Goal: Use online tool/utility: Utilize a website feature to perform a specific function

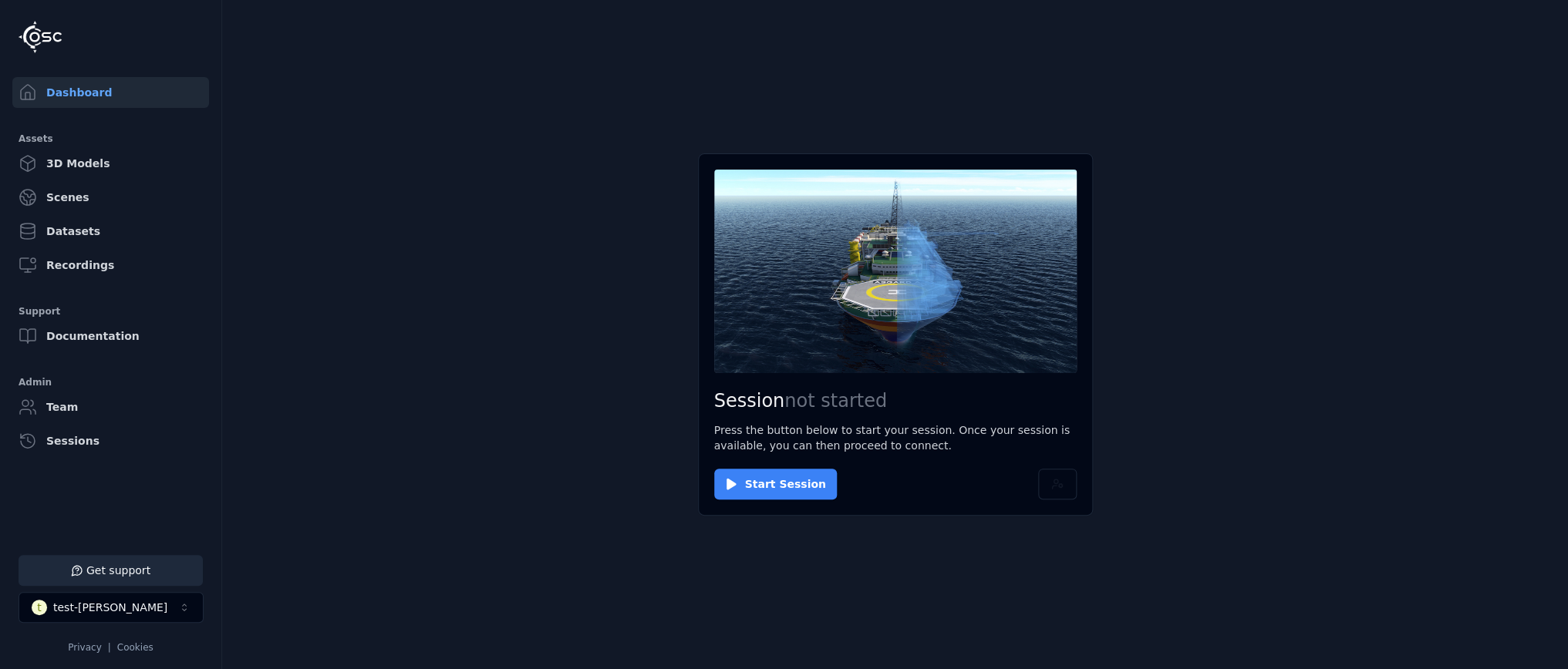
click at [780, 484] on button "Start Session" at bounding box center [776, 484] width 123 height 31
click at [750, 471] on button "Connect" at bounding box center [749, 484] width 71 height 31
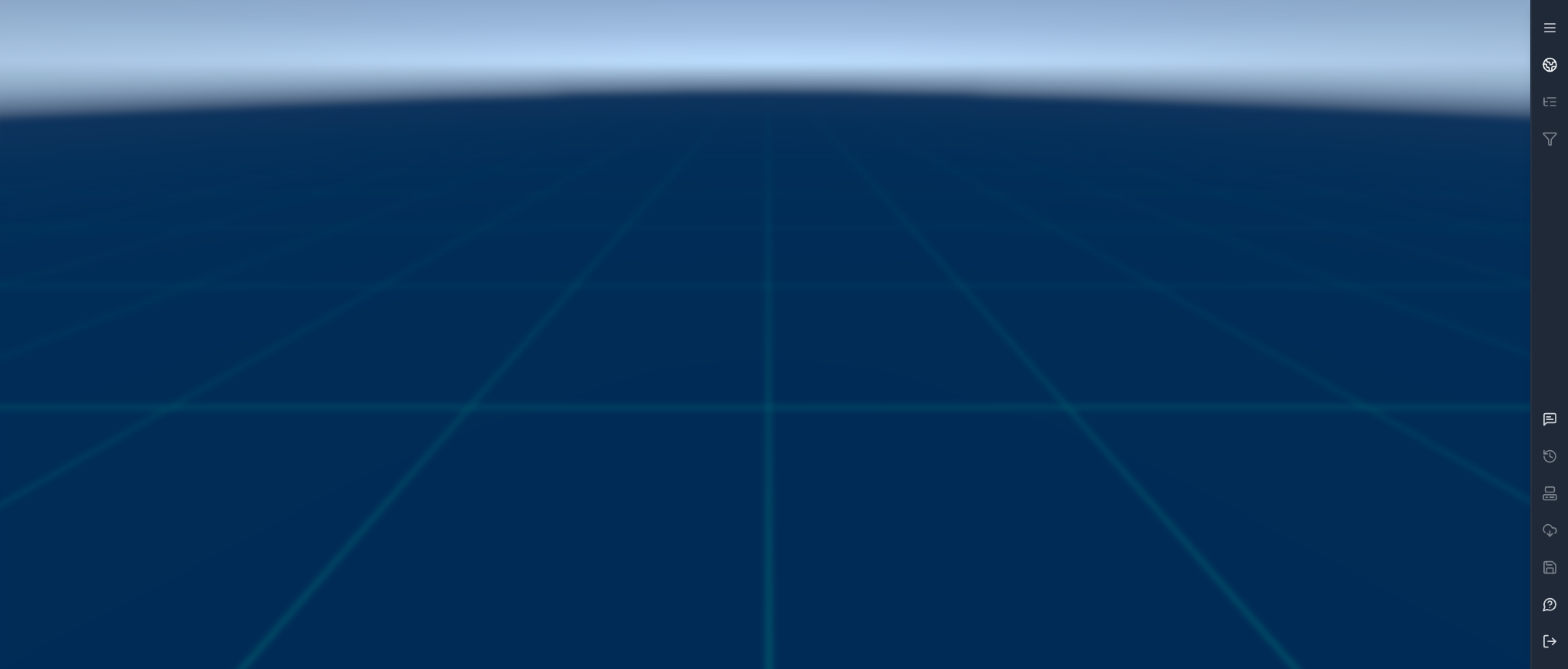
click at [1555, 50] on link at bounding box center [1549, 64] width 37 height 37
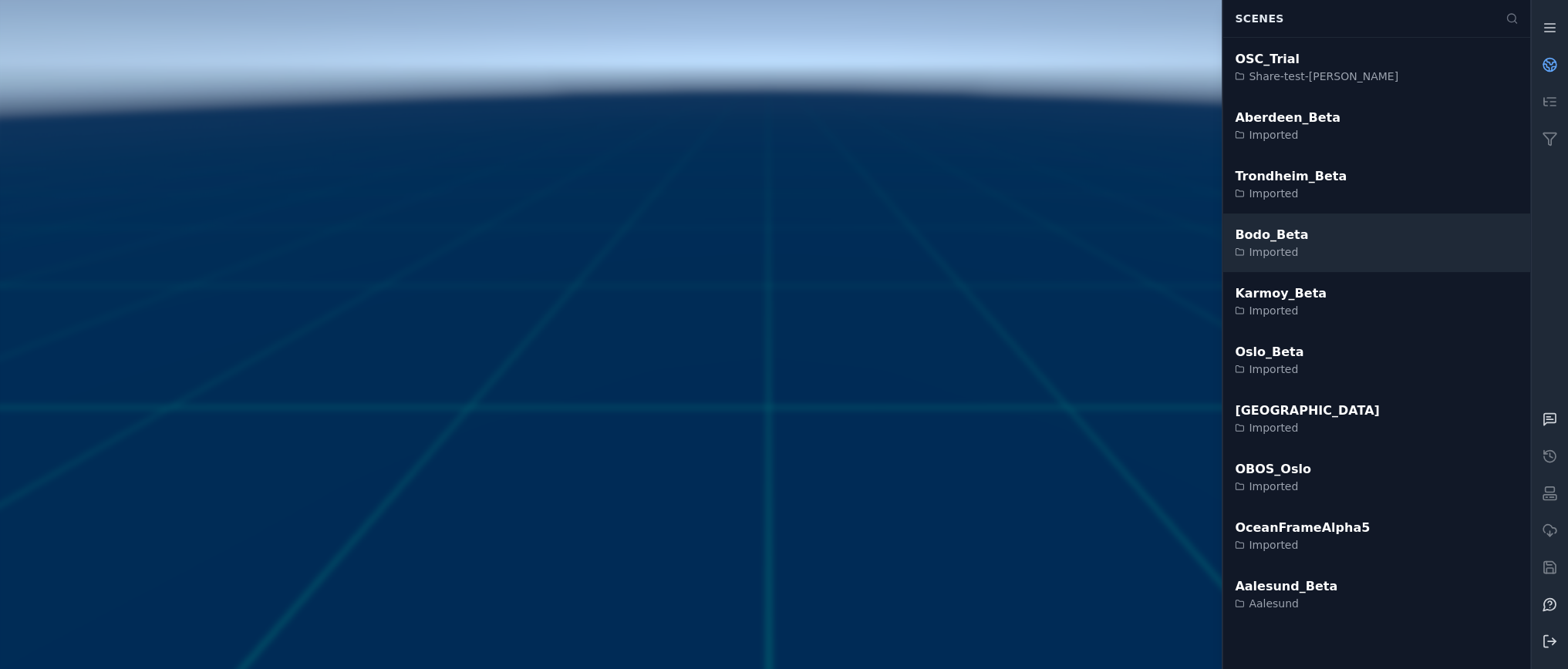
click at [1373, 240] on div "Bodo_Beta Imported" at bounding box center [1376, 243] width 308 height 59
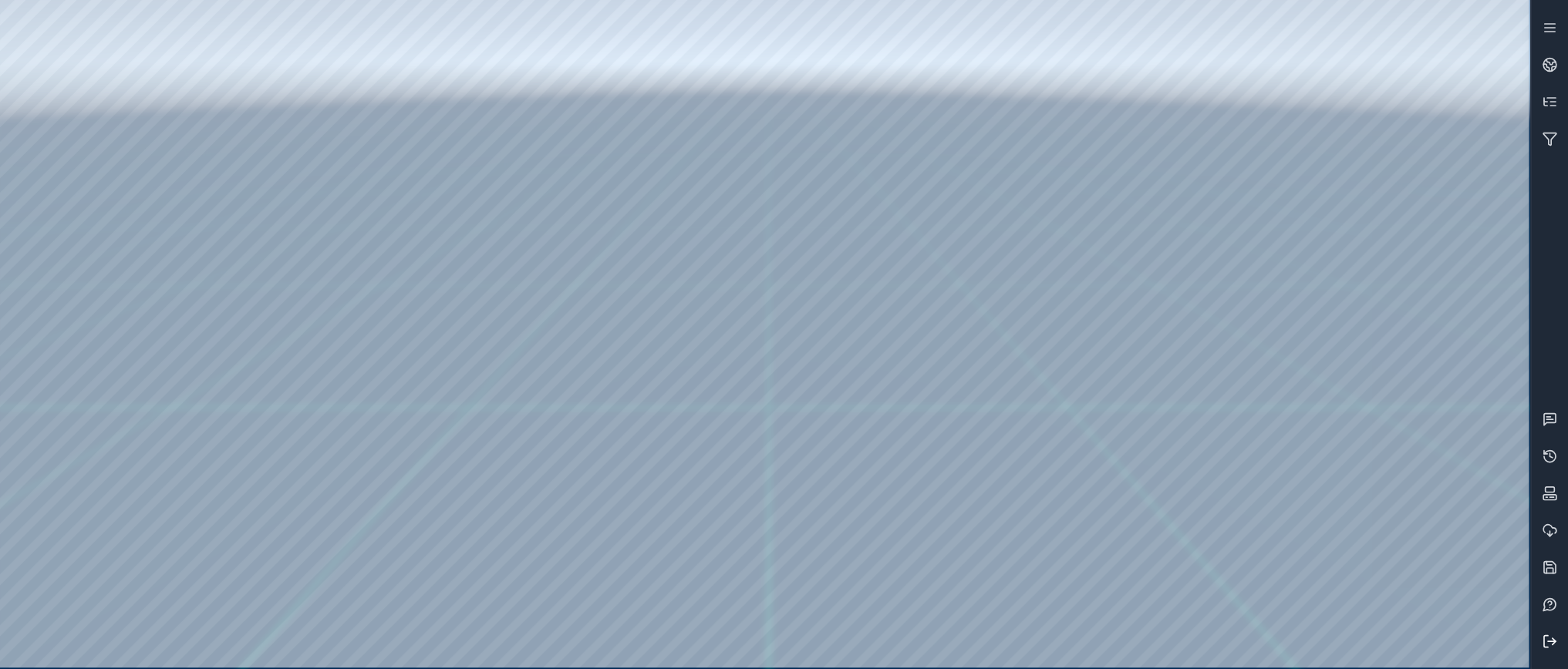
click at [1547, 644] on icon at bounding box center [1549, 642] width 16 height 16
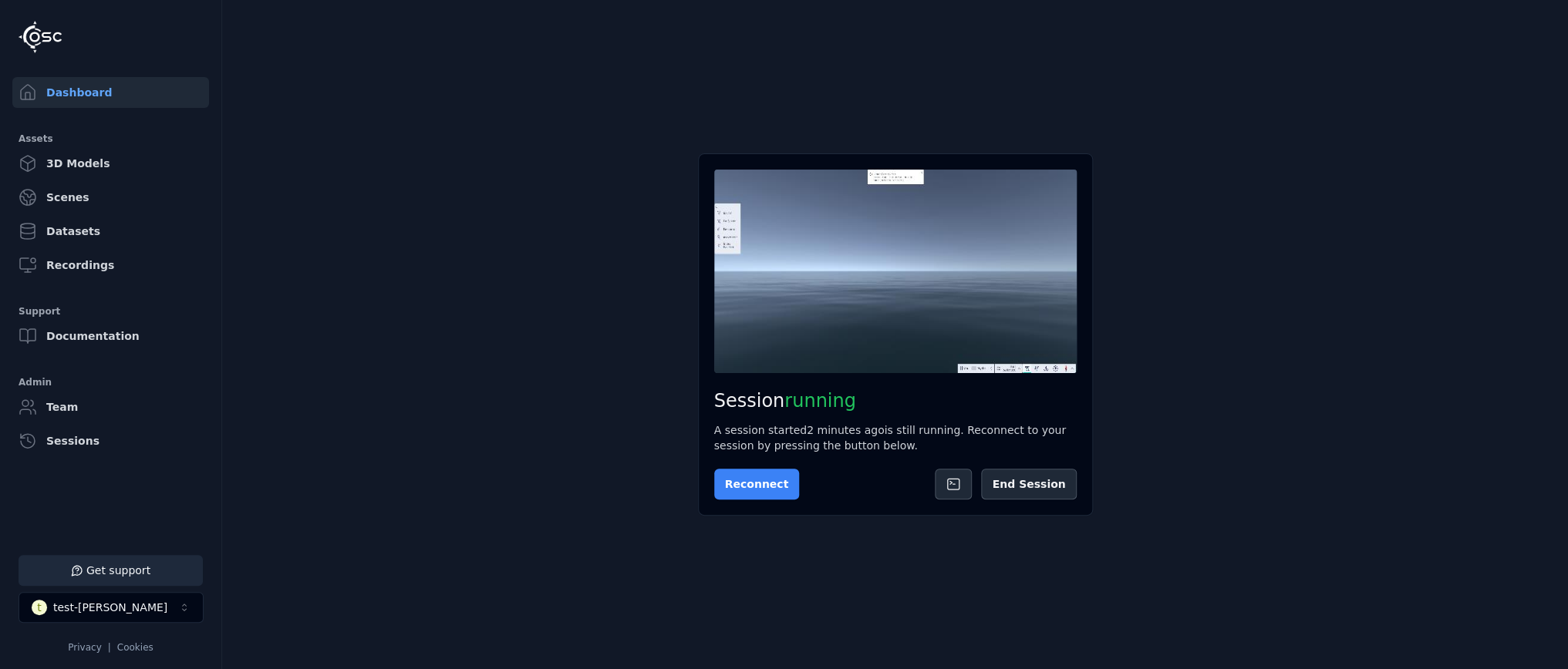
click at [772, 474] on button "Reconnect" at bounding box center [757, 484] width 86 height 31
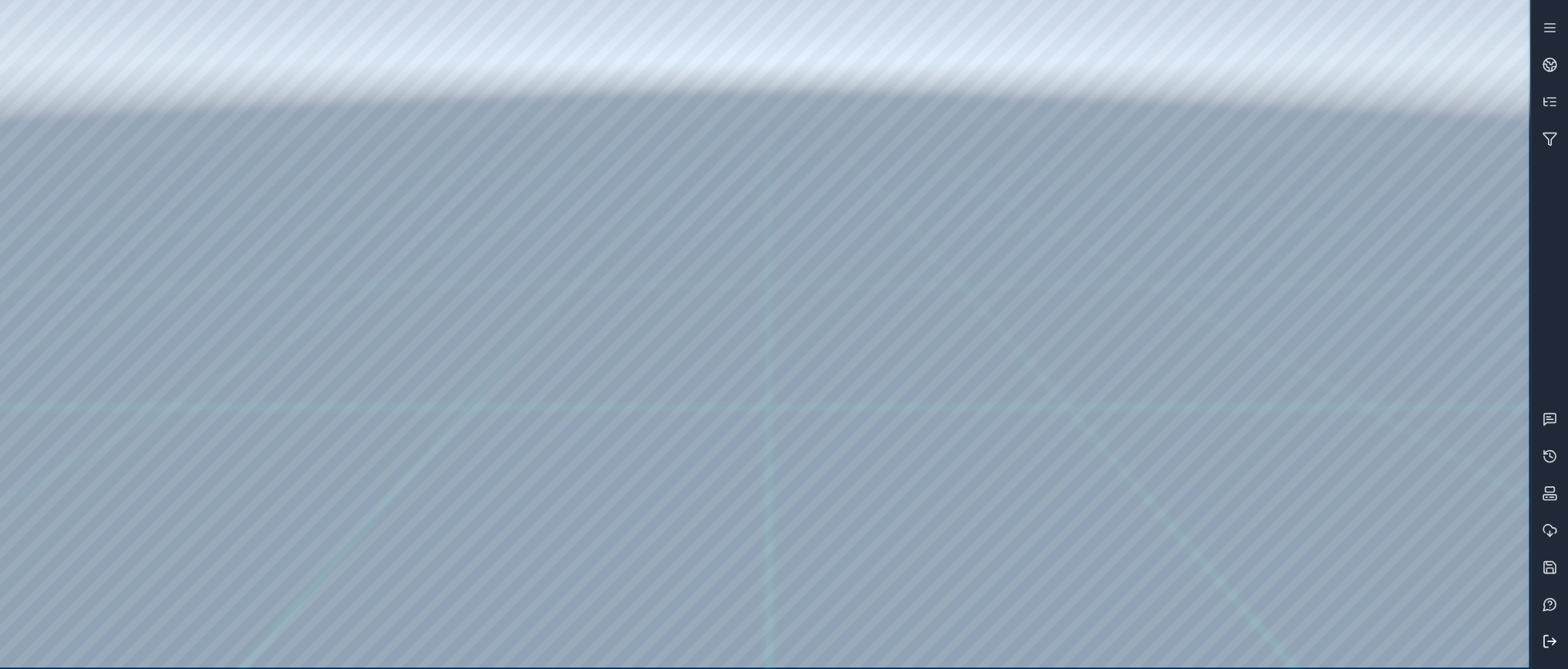
click at [1548, 647] on icon at bounding box center [1549, 642] width 16 height 16
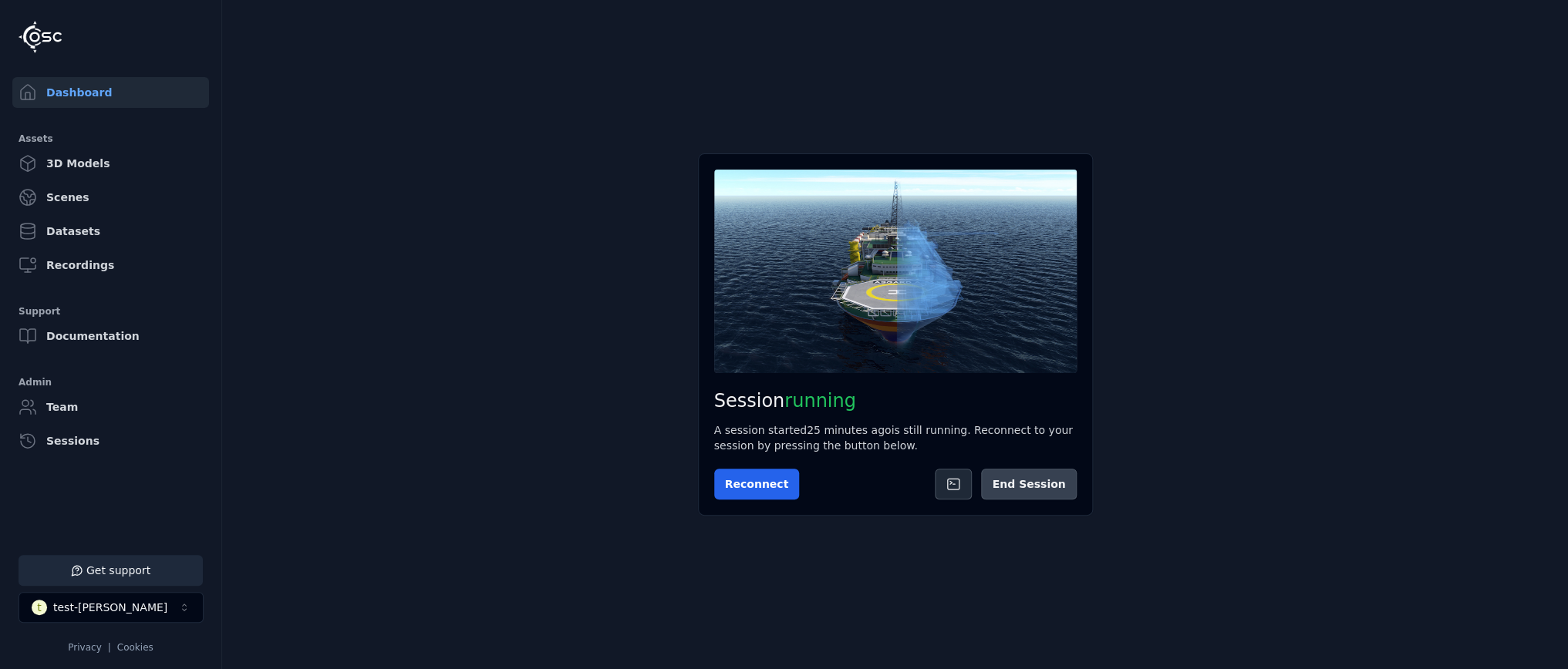
click at [1034, 482] on button "End Session" at bounding box center [1028, 484] width 95 height 31
click at [751, 488] on button "Start Session" at bounding box center [776, 484] width 123 height 31
click at [745, 475] on button "Connect" at bounding box center [749, 484] width 71 height 31
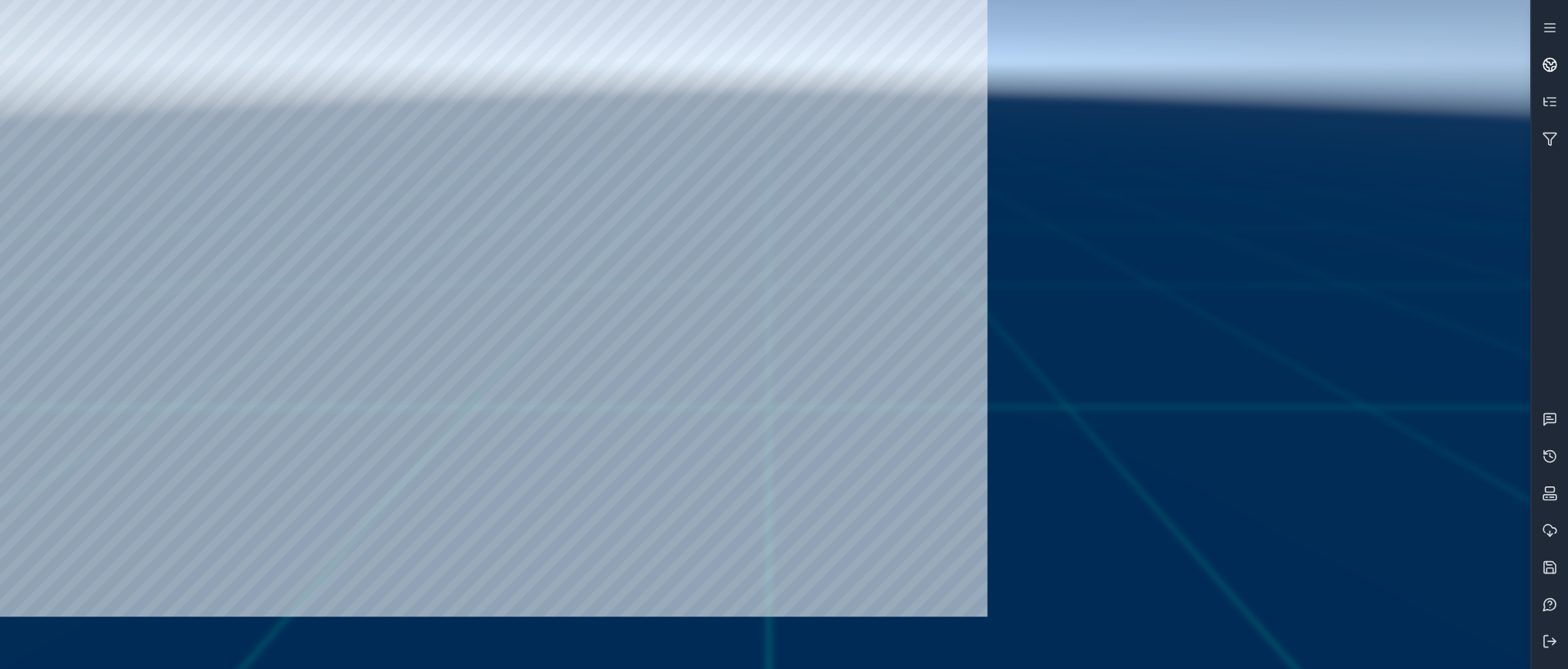
click at [1549, 62] on icon at bounding box center [1549, 64] width 16 height 16
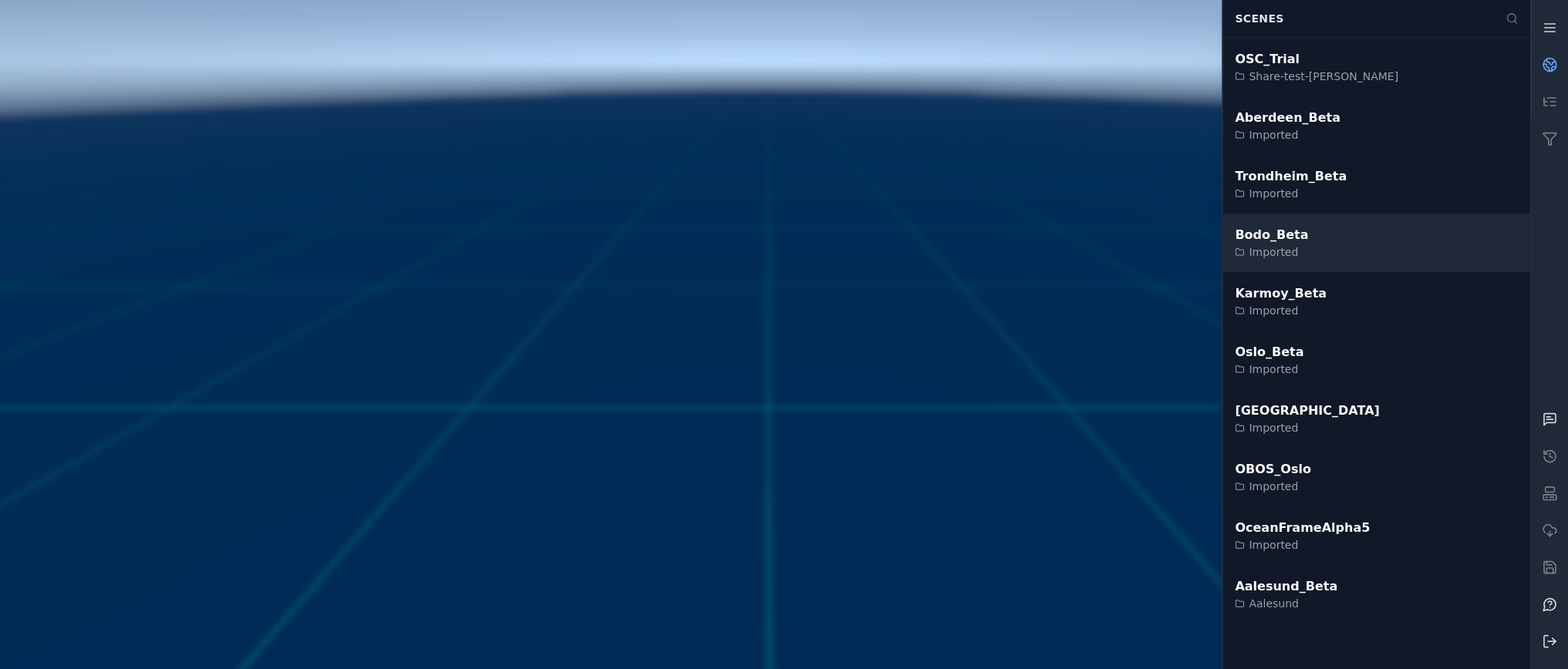
click at [1256, 246] on div "Imported" at bounding box center [1271, 252] width 73 height 16
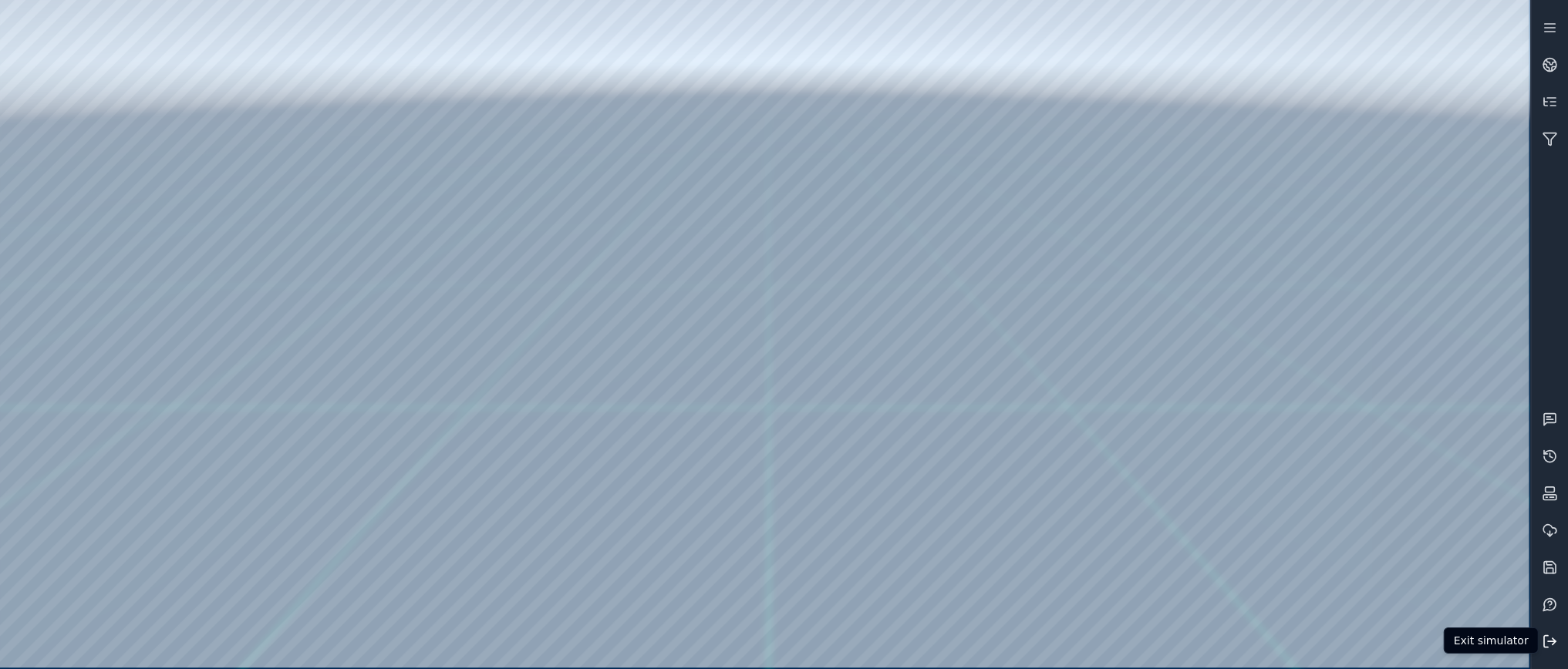
click at [1549, 640] on icon at bounding box center [1549, 642] width 16 height 16
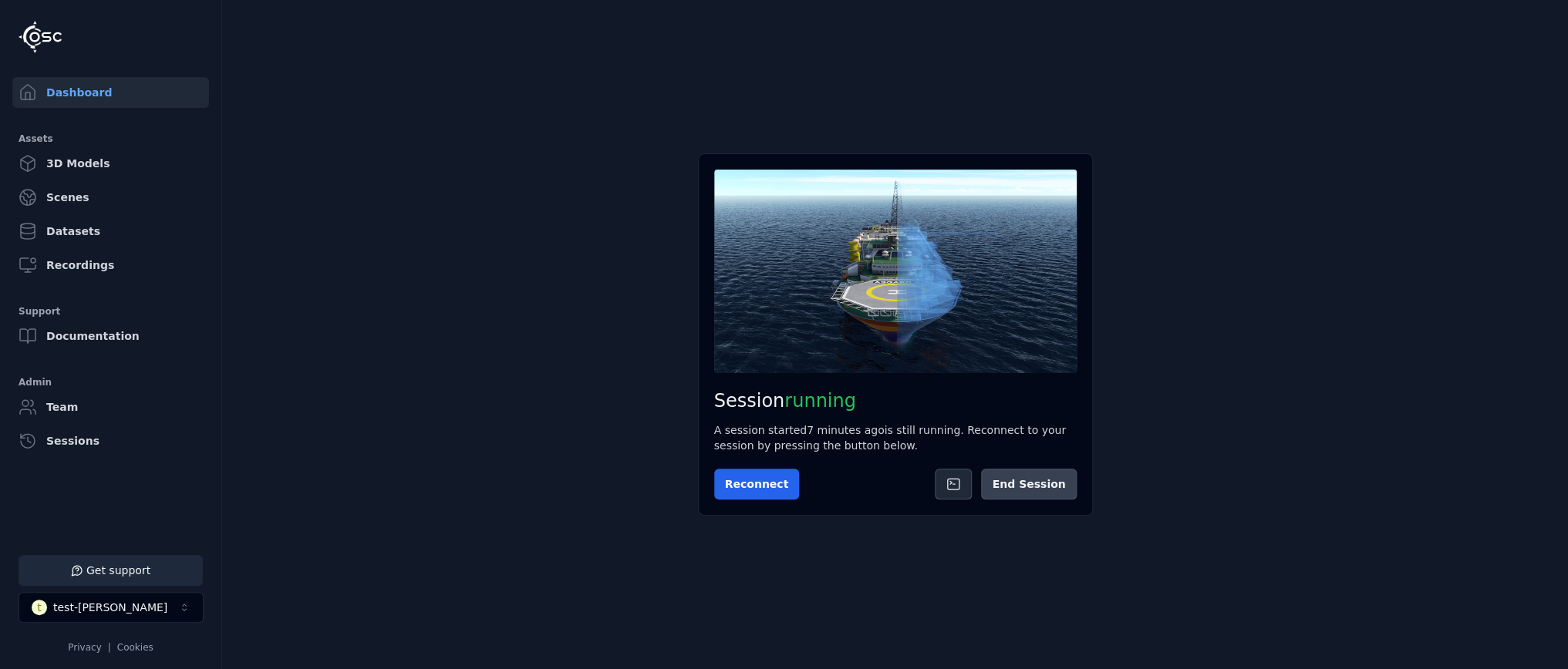
click at [1027, 471] on button "End Session" at bounding box center [1028, 484] width 95 height 31
click at [789, 485] on button "Start Session" at bounding box center [776, 484] width 123 height 31
click at [745, 489] on button "Connect" at bounding box center [749, 484] width 71 height 31
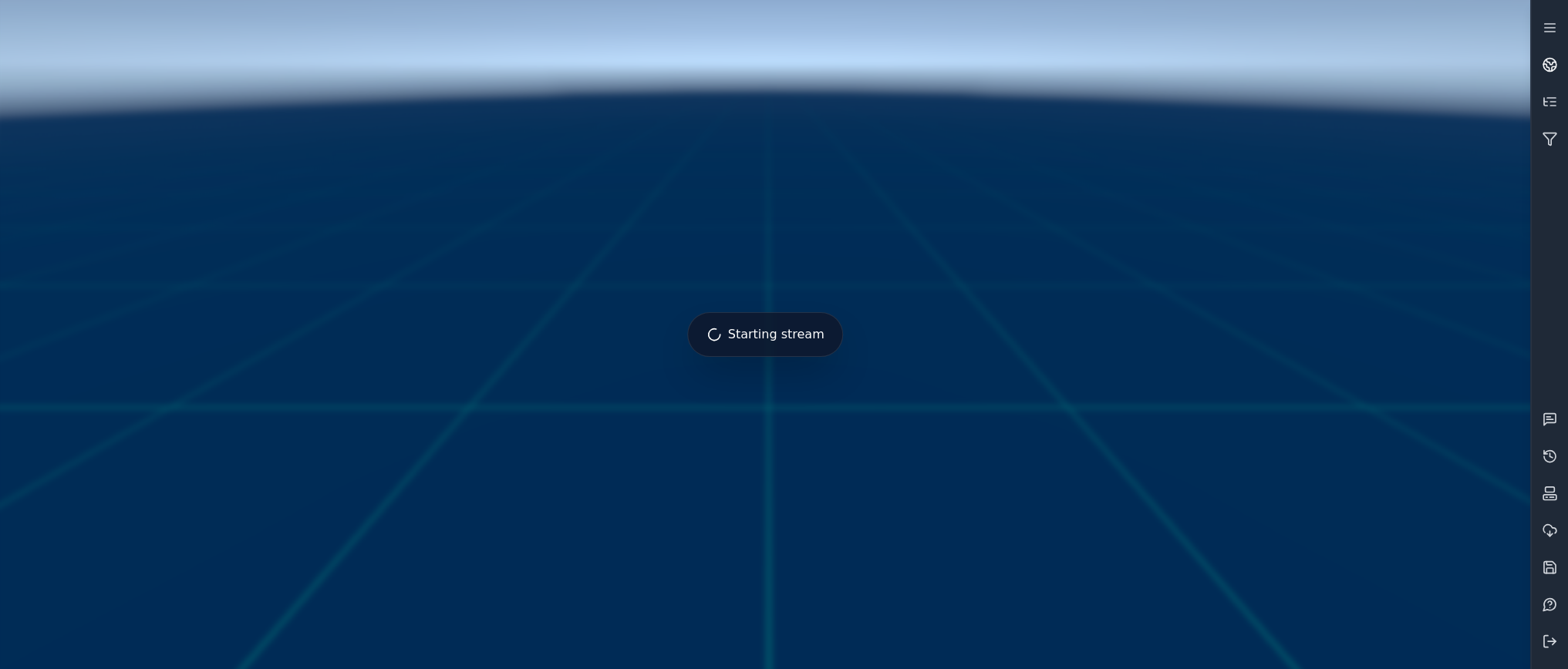
click at [1556, 66] on circle at bounding box center [1549, 64] width 13 height 13
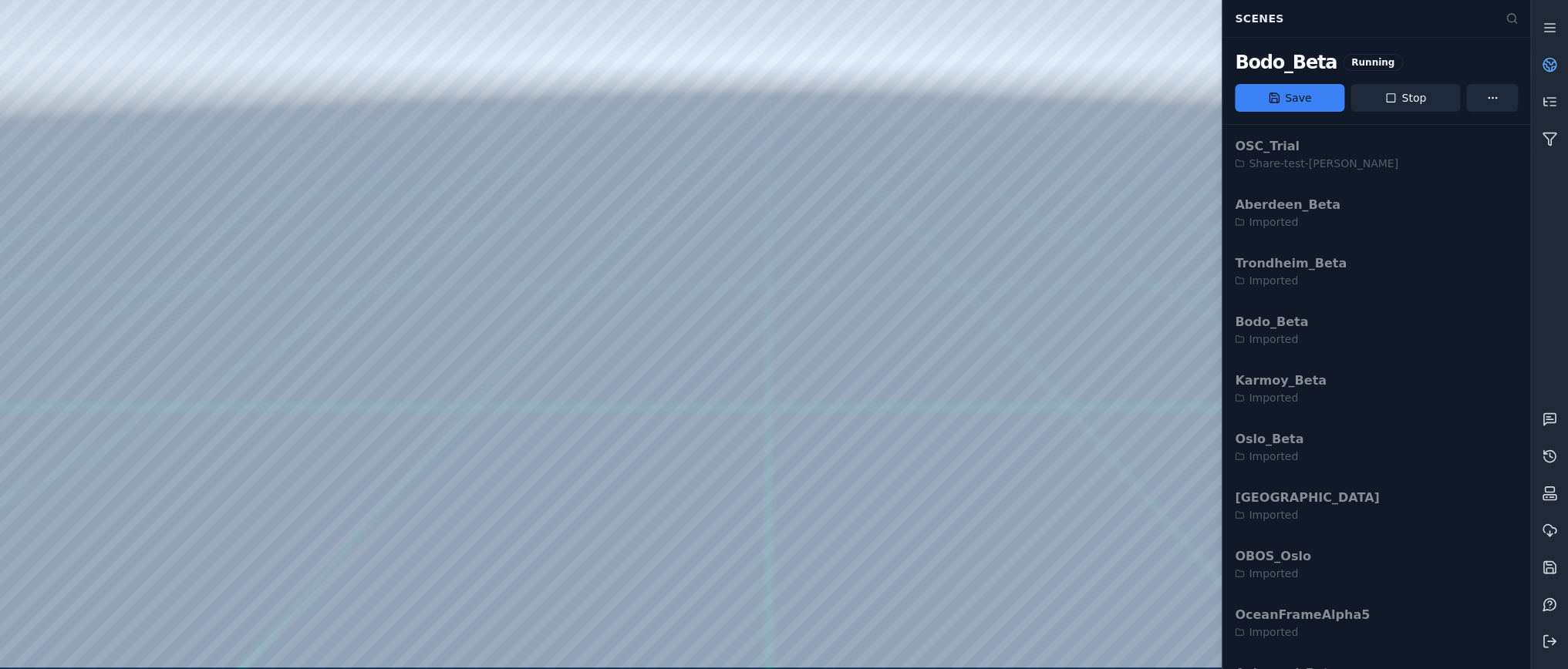
click at [1556, 66] on circle at bounding box center [1549, 64] width 13 height 13
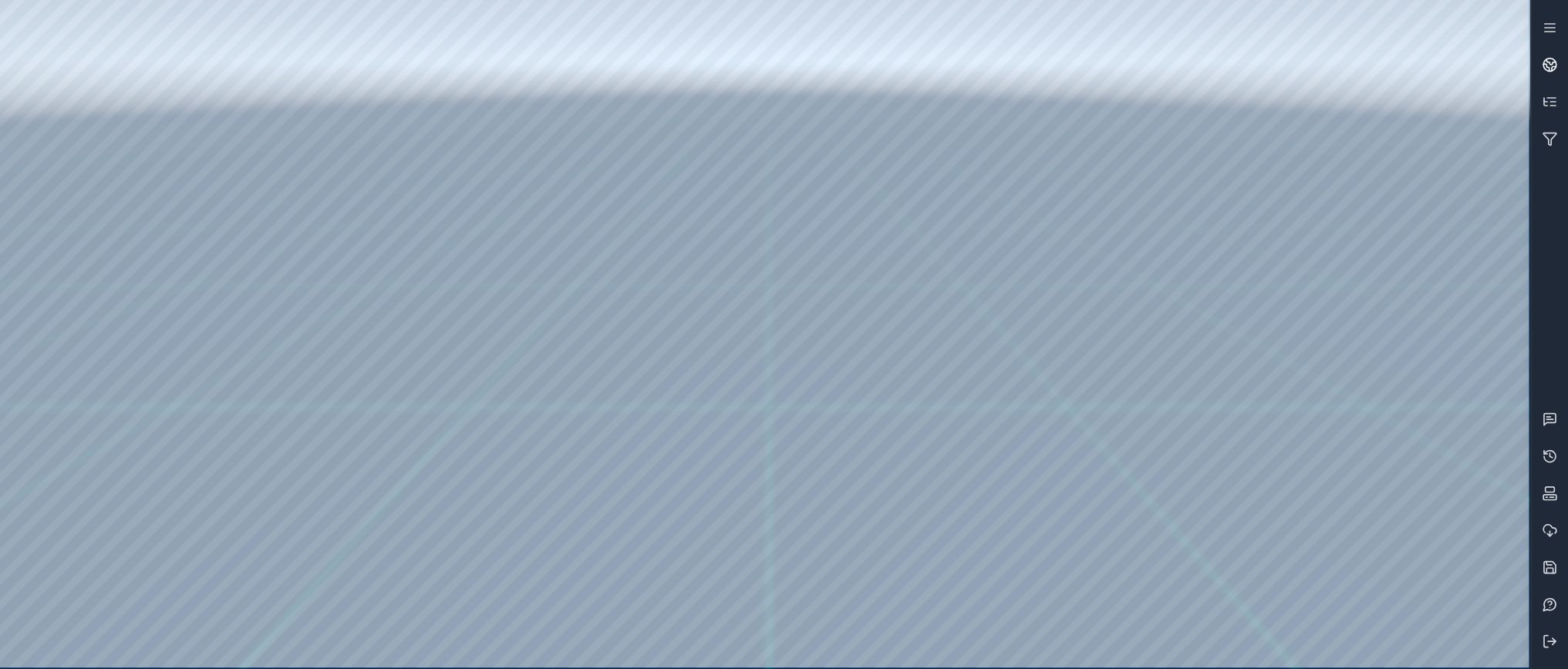
click at [1555, 73] on link at bounding box center [1549, 64] width 37 height 37
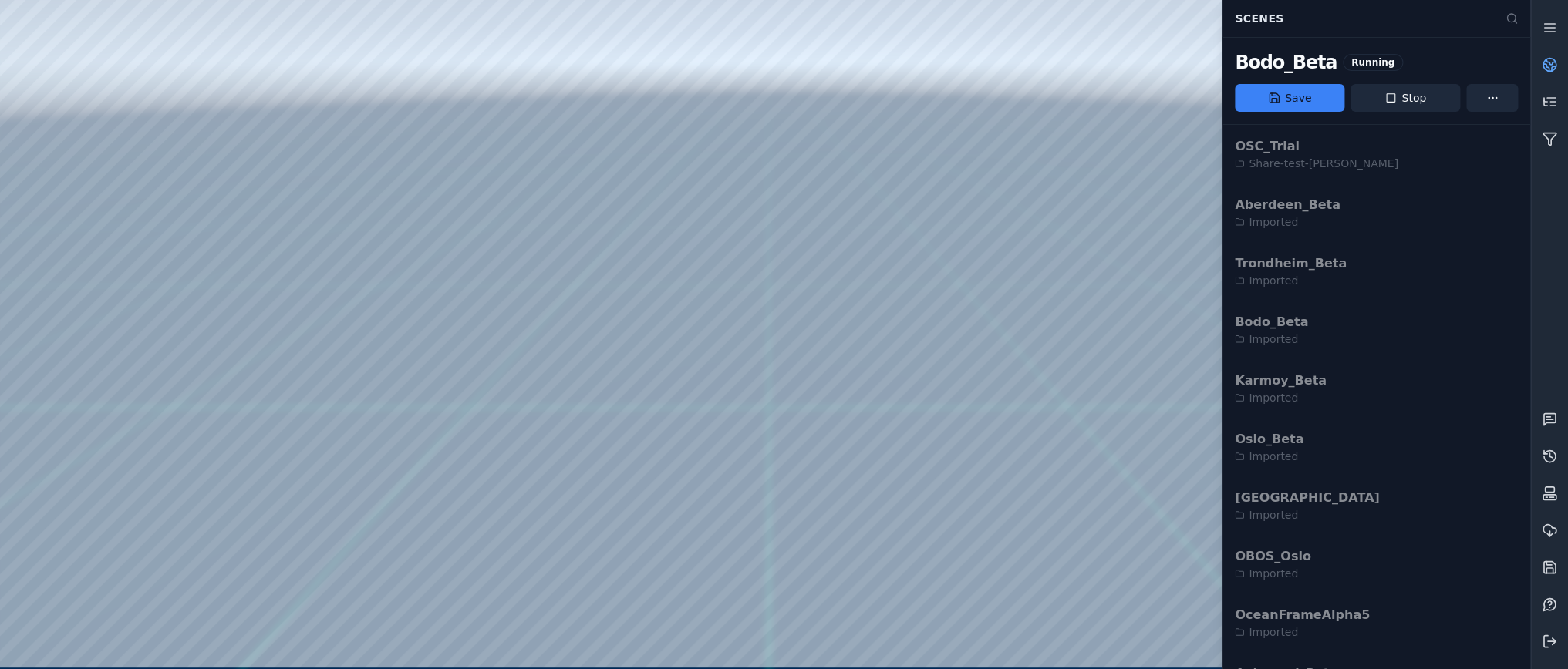
click at [1555, 73] on link at bounding box center [1549, 64] width 37 height 37
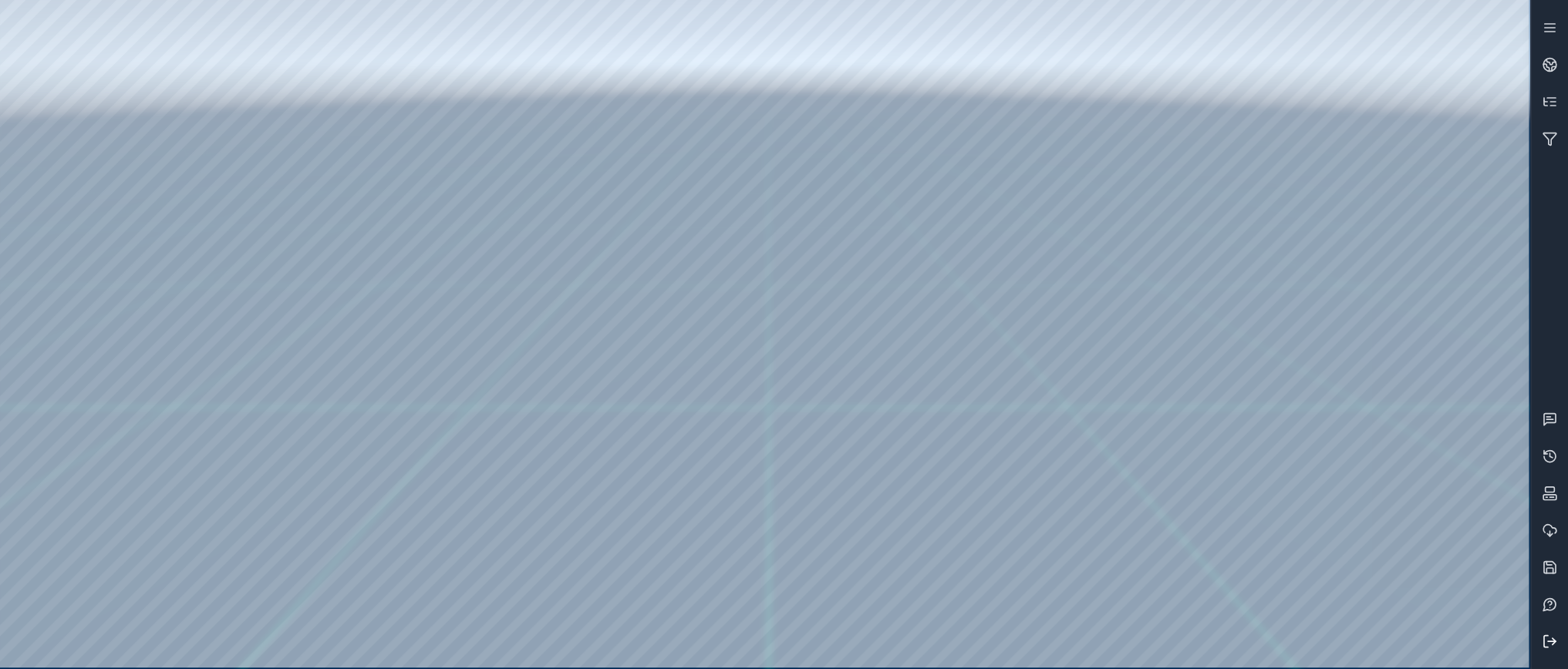
click at [1554, 644] on icon at bounding box center [1549, 642] width 16 height 16
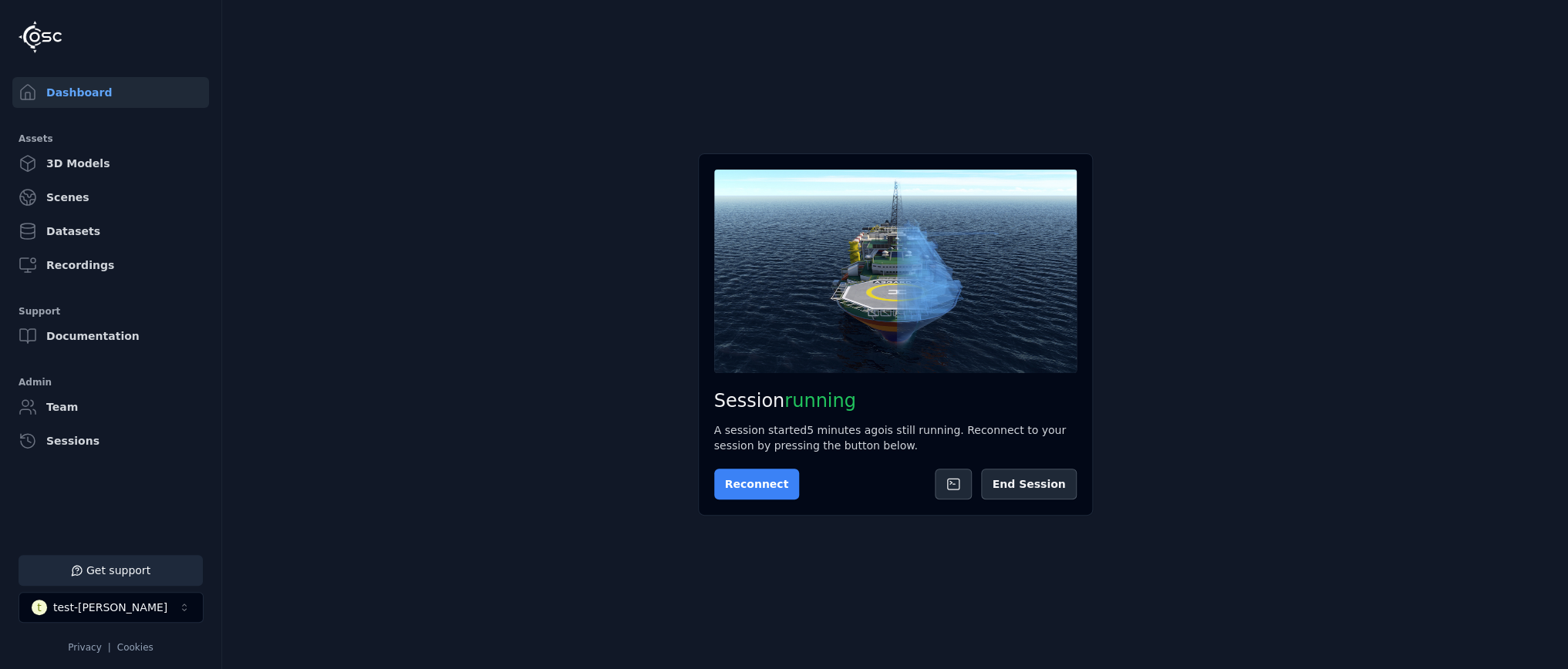
click at [758, 479] on button "Reconnect" at bounding box center [757, 484] width 86 height 31
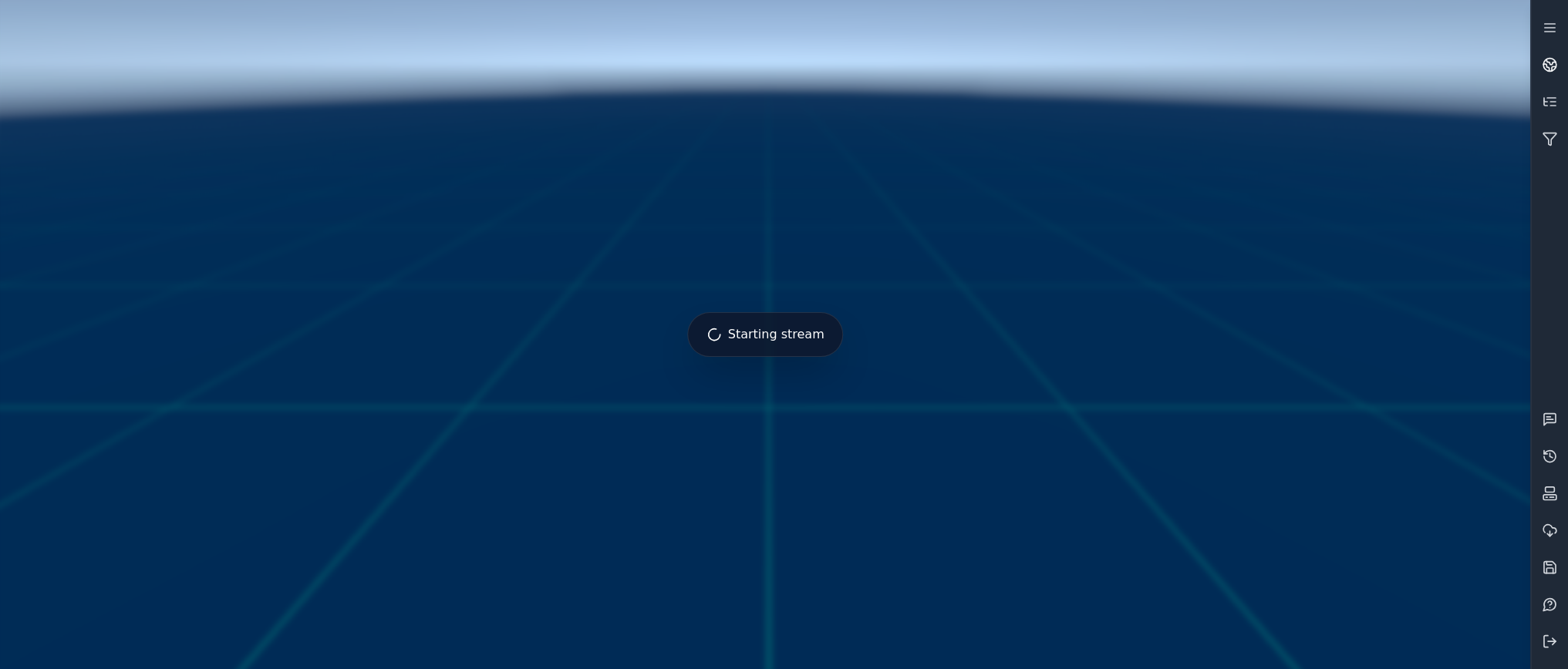
click at [1557, 64] on link at bounding box center [1549, 64] width 37 height 37
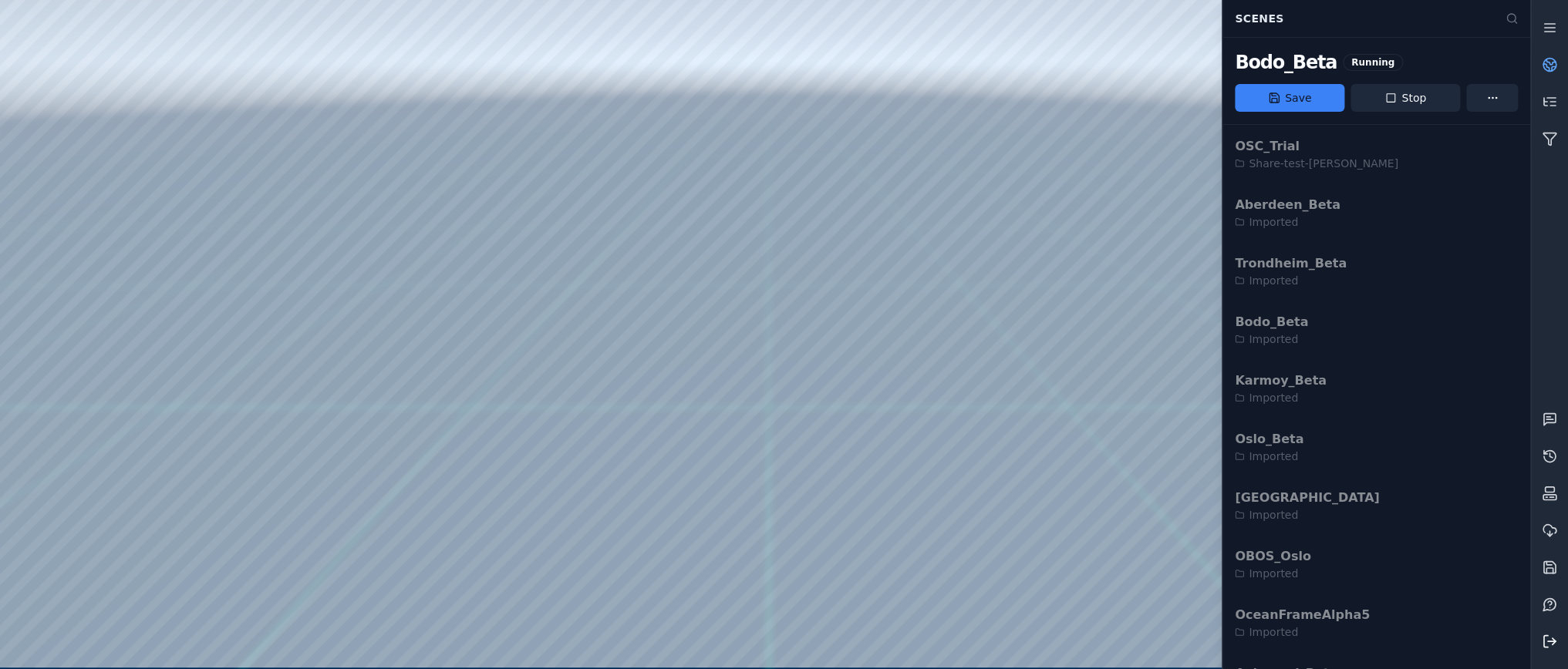
click at [1553, 644] on polyline at bounding box center [1553, 642] width 3 height 6
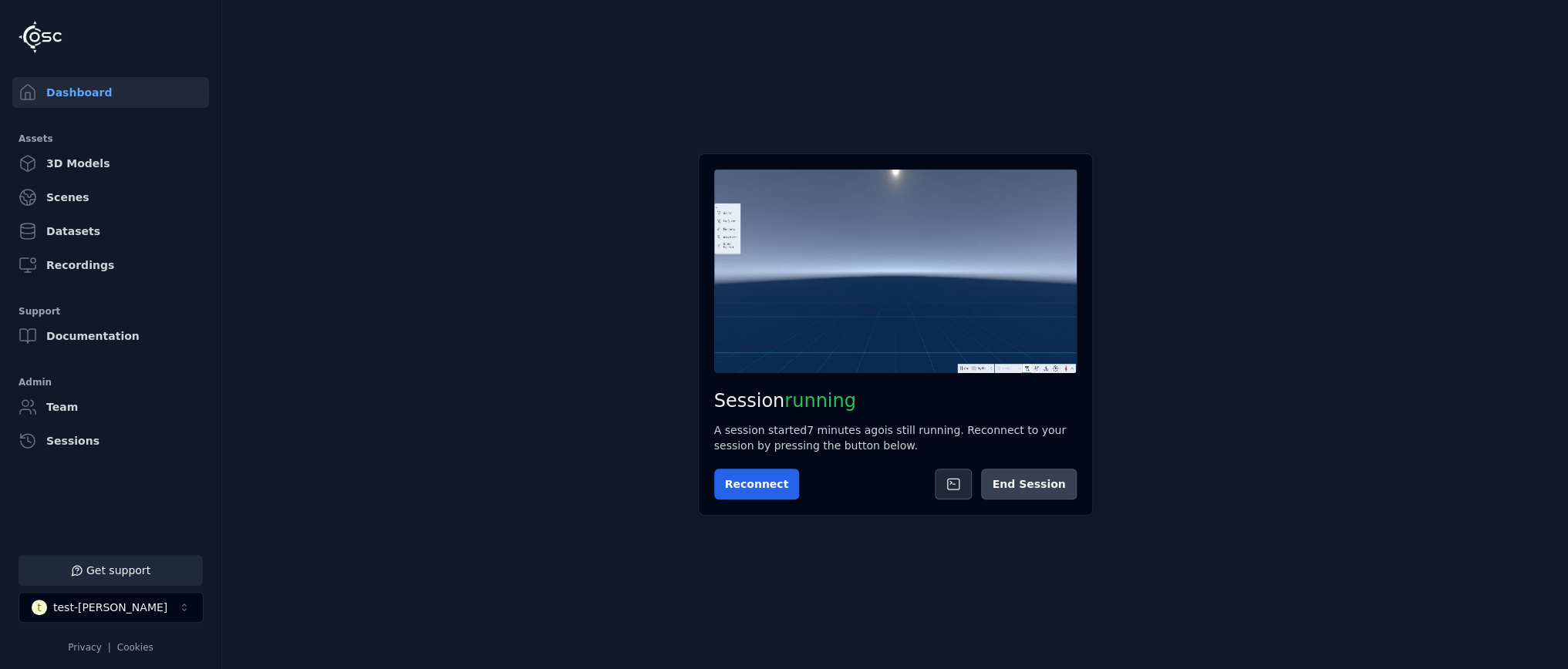
click at [1038, 492] on button "End Session" at bounding box center [1028, 484] width 95 height 31
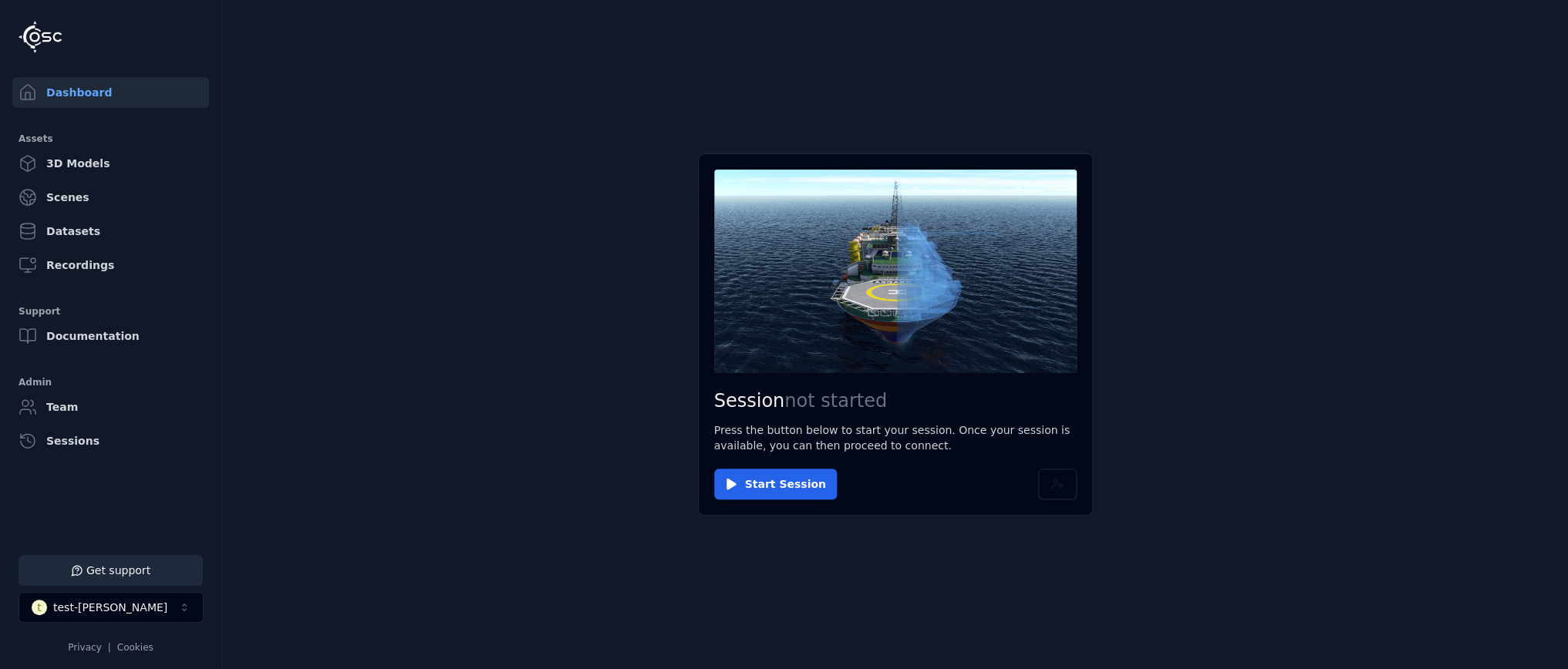
click at [1184, 601] on main "Session not started Press the button below to start your session. Once your ses…" at bounding box center [895, 334] width 1346 height 669
